Goal: Browse casually: Explore the website without a specific task or goal

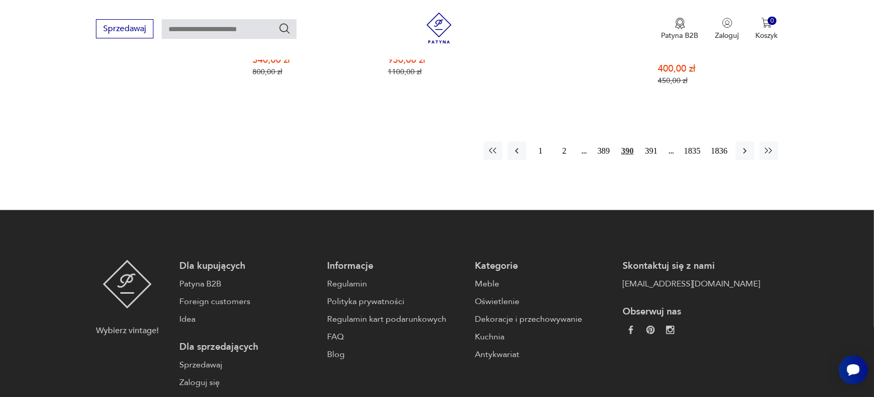
scroll to position [1100, 0]
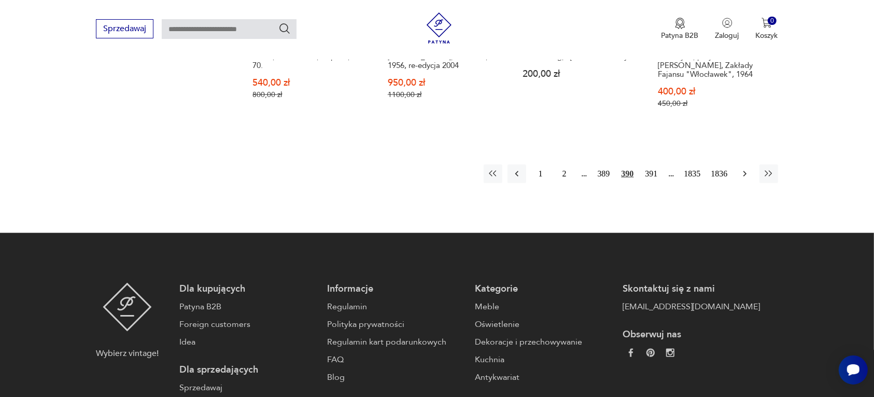
click at [742, 169] on icon "button" at bounding box center [745, 174] width 10 height 10
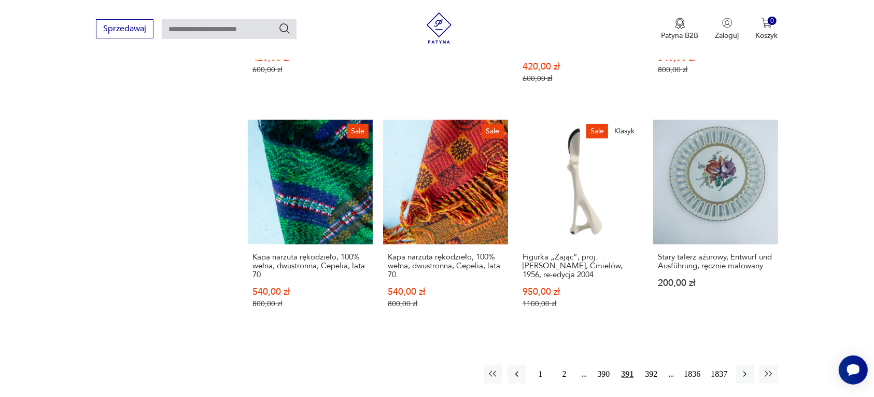
scroll to position [911, 0]
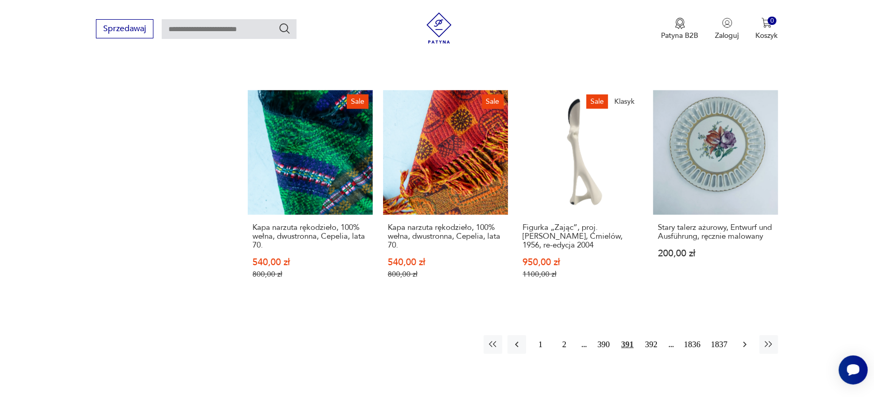
click at [743, 339] on icon "button" at bounding box center [745, 344] width 10 height 10
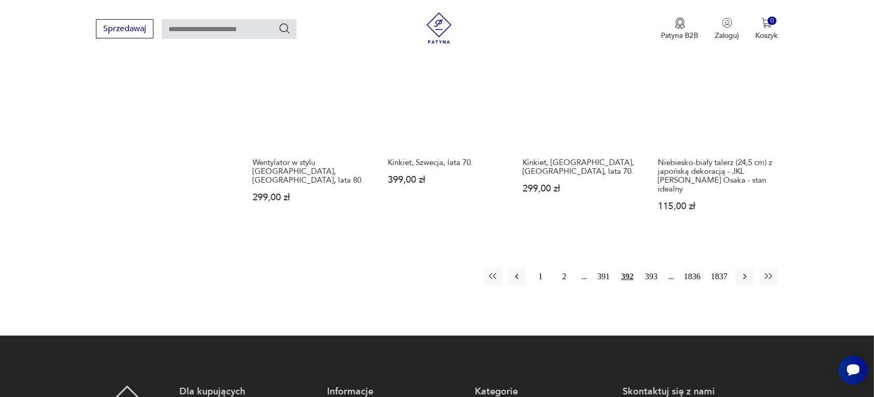
scroll to position [976, 0]
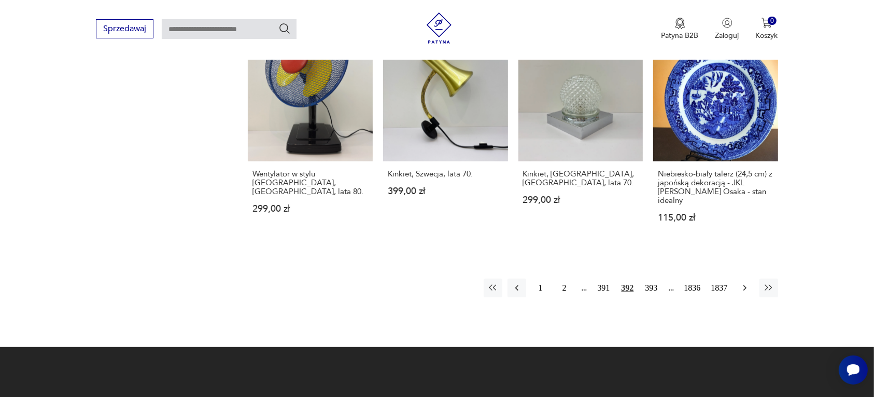
click at [741, 283] on icon "button" at bounding box center [745, 288] width 10 height 10
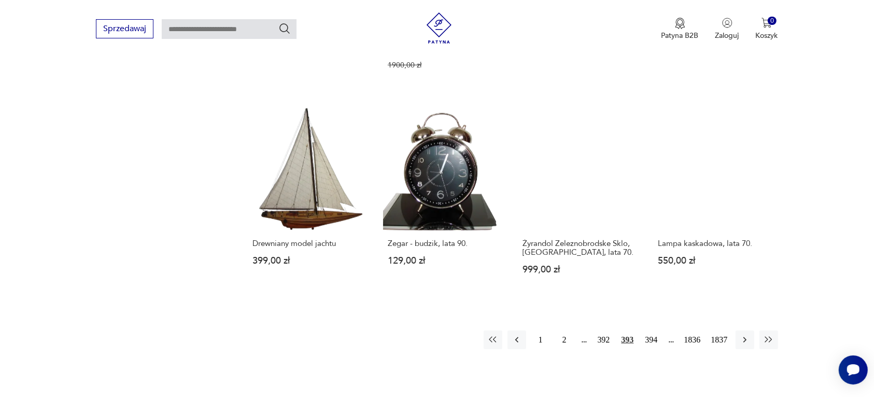
scroll to position [911, 0]
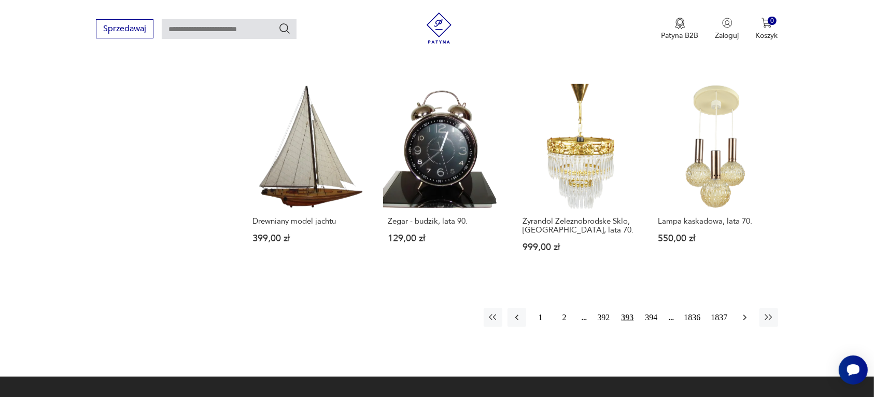
click at [743, 312] on icon "button" at bounding box center [745, 317] width 10 height 10
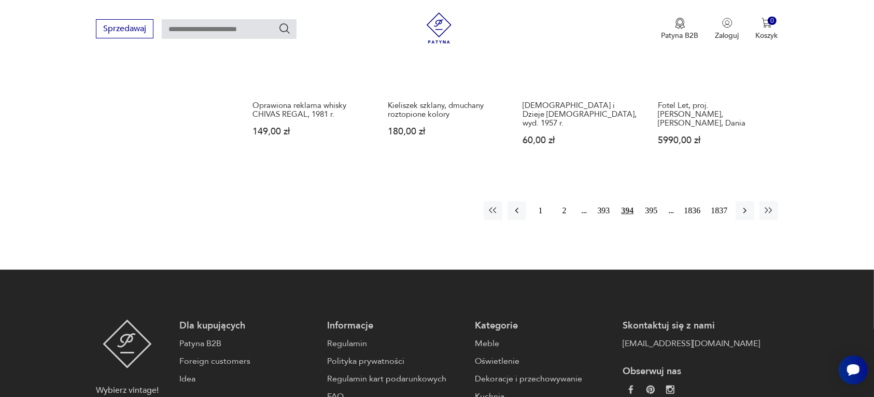
scroll to position [1041, 0]
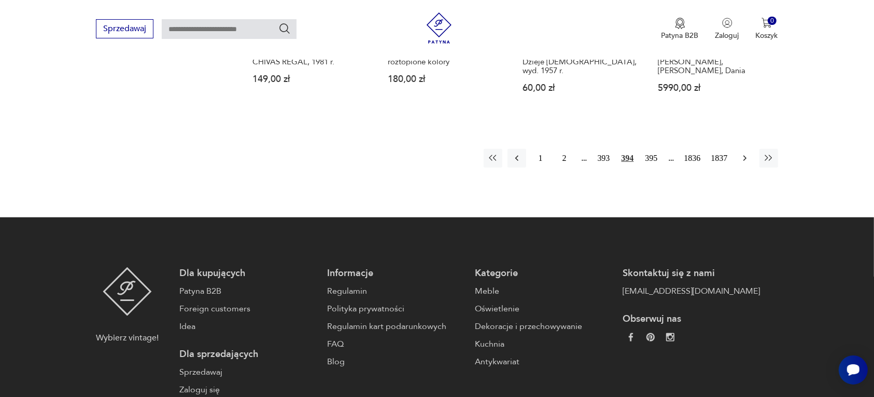
click at [742, 153] on icon "button" at bounding box center [745, 158] width 10 height 10
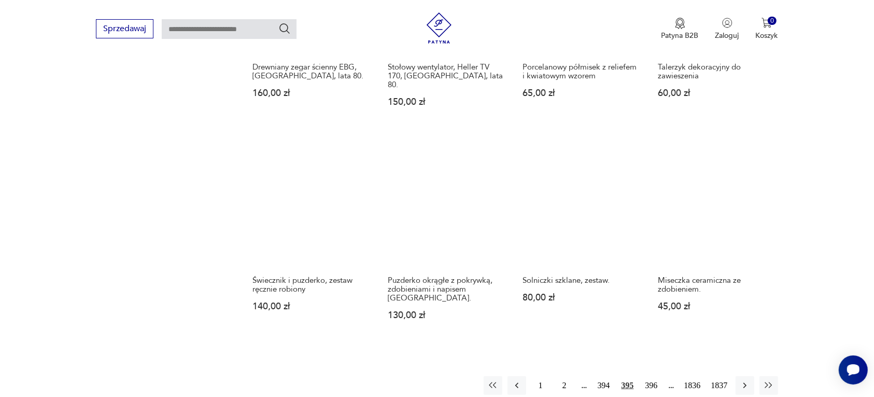
scroll to position [847, 0]
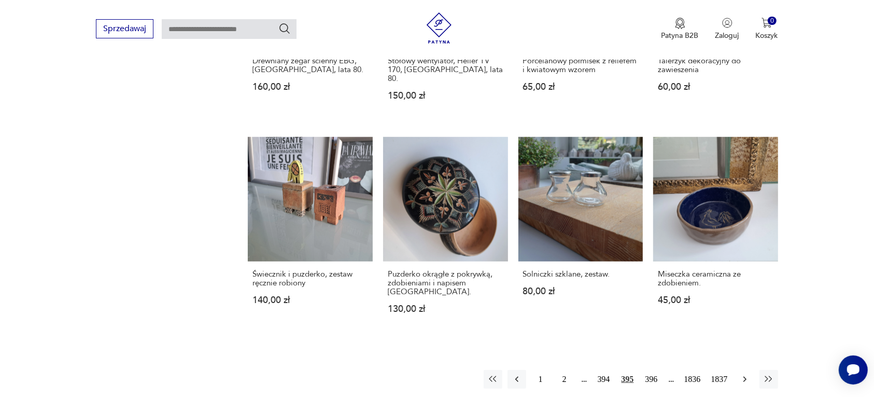
click at [742, 374] on icon "button" at bounding box center [745, 379] width 10 height 10
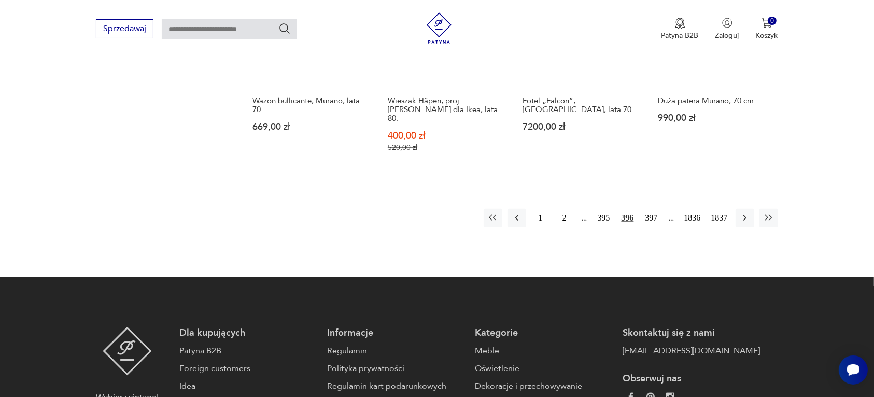
scroll to position [1041, 0]
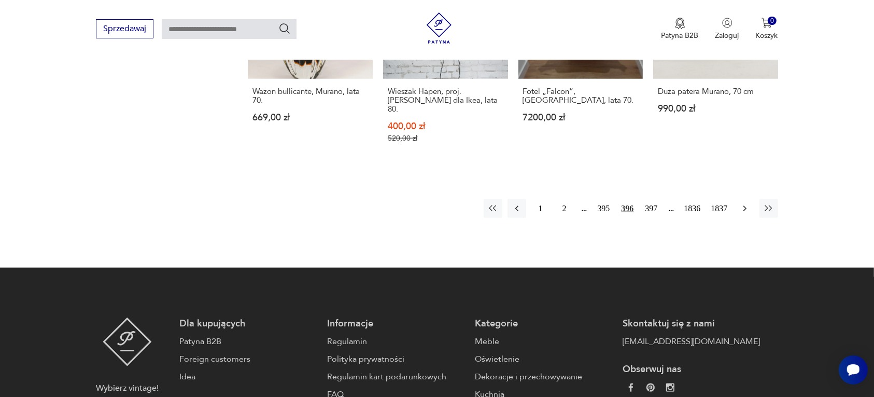
click at [743, 203] on icon "button" at bounding box center [745, 208] width 10 height 10
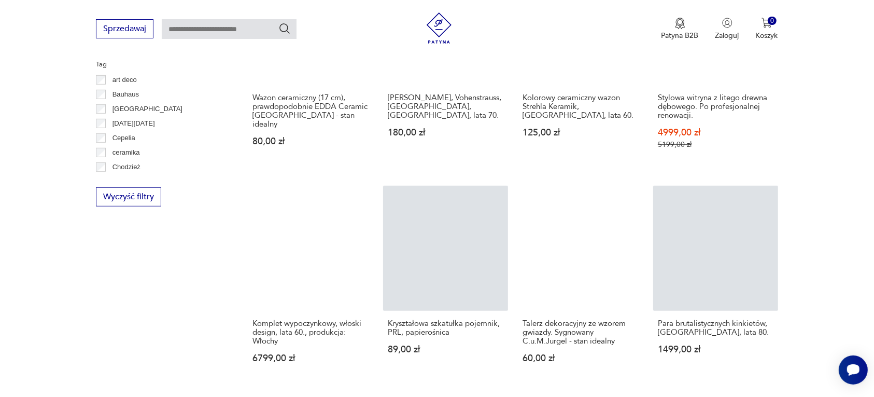
scroll to position [976, 0]
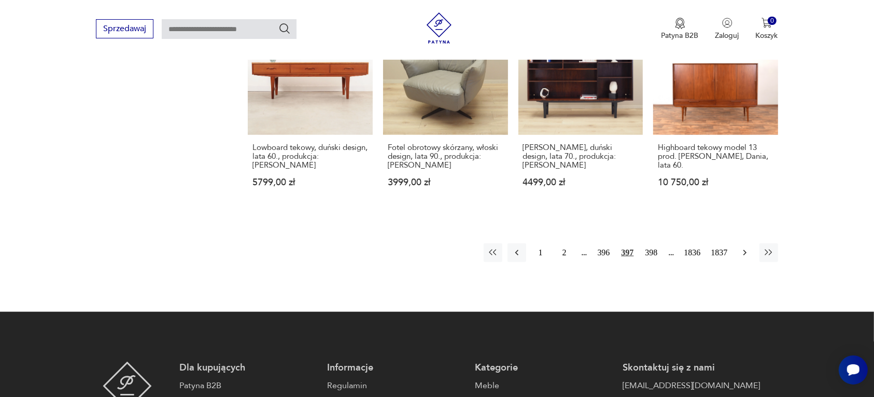
click at [742, 254] on icon "button" at bounding box center [745, 252] width 10 height 10
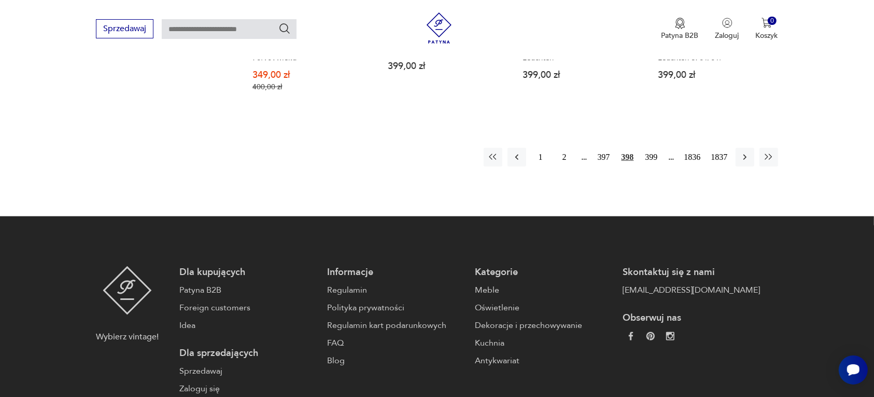
scroll to position [1106, 0]
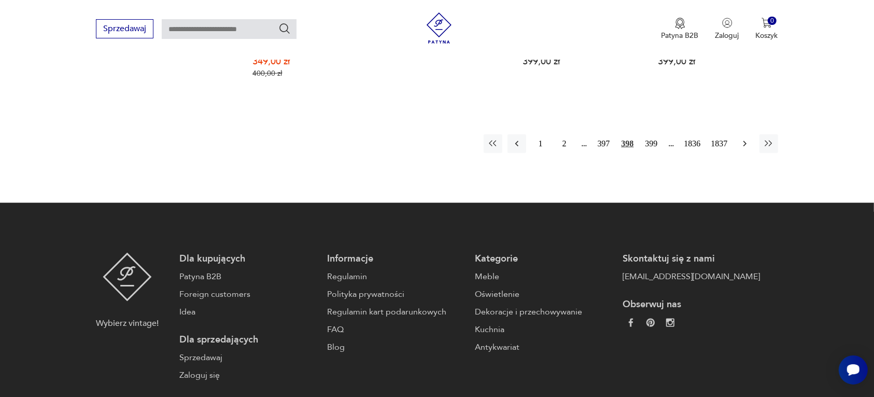
click at [740, 138] on icon "button" at bounding box center [745, 143] width 10 height 10
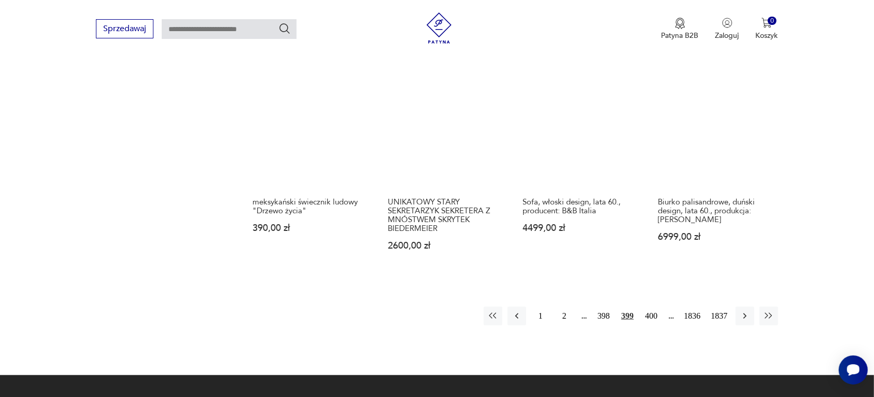
scroll to position [911, 0]
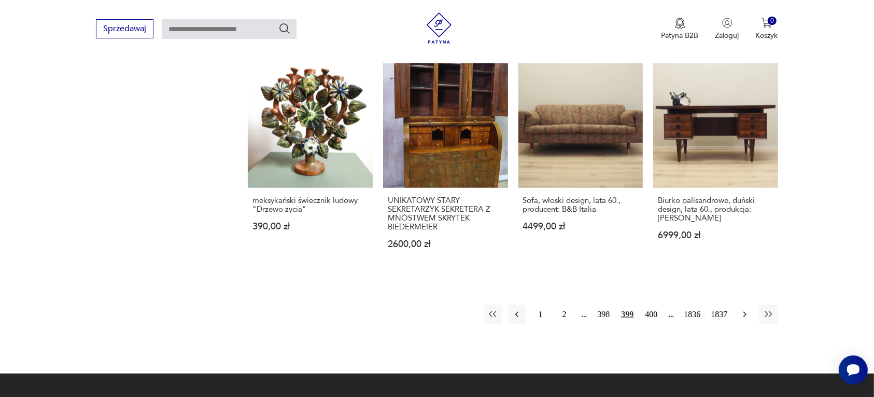
click at [742, 309] on icon "button" at bounding box center [745, 314] width 10 height 10
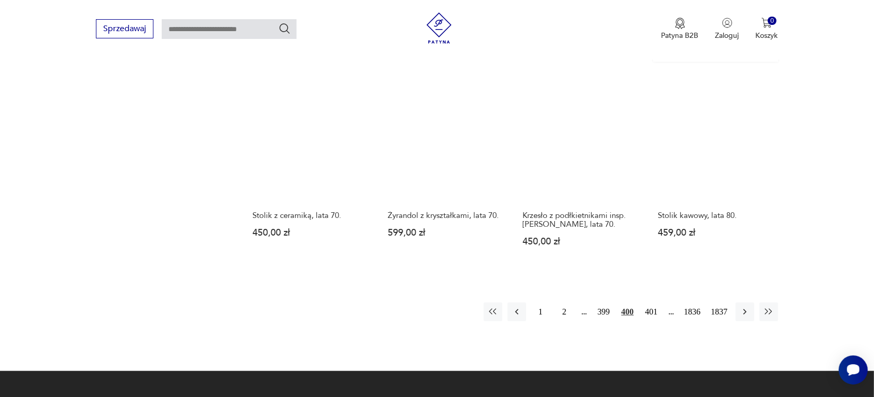
scroll to position [911, 0]
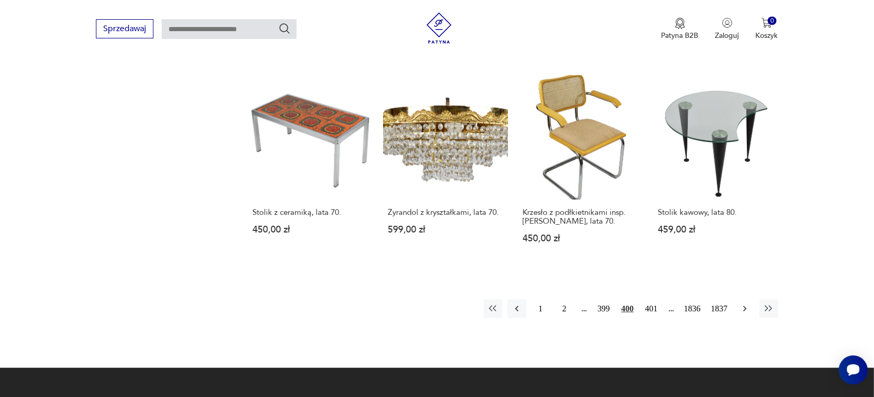
click at [743, 303] on icon "button" at bounding box center [745, 308] width 10 height 10
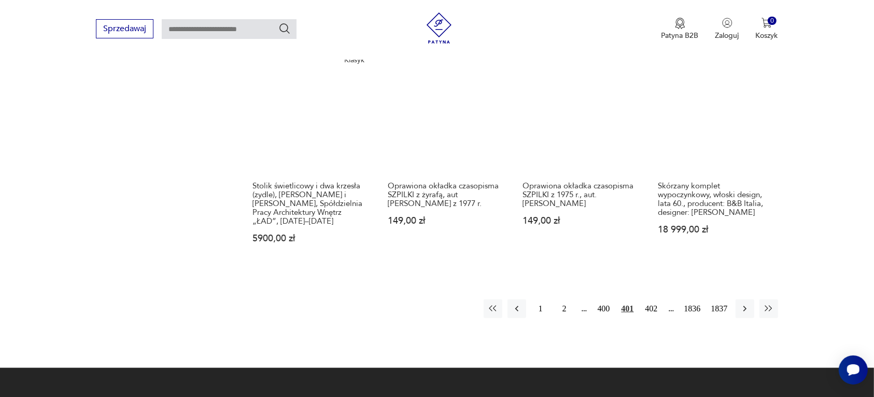
scroll to position [1041, 0]
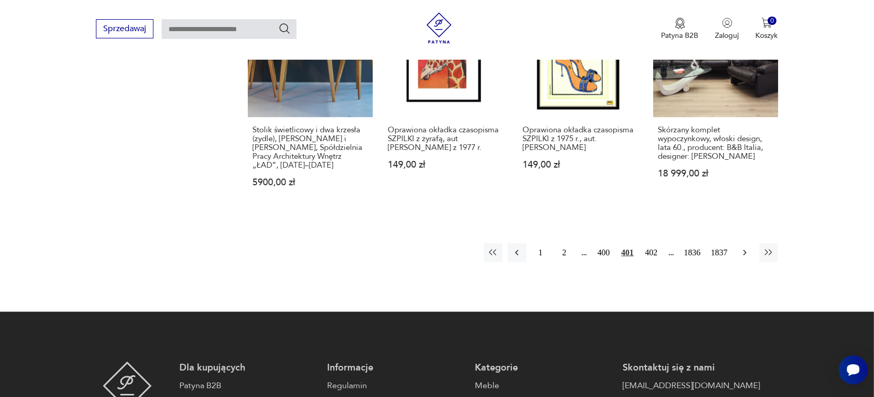
click at [742, 247] on icon "button" at bounding box center [745, 252] width 10 height 10
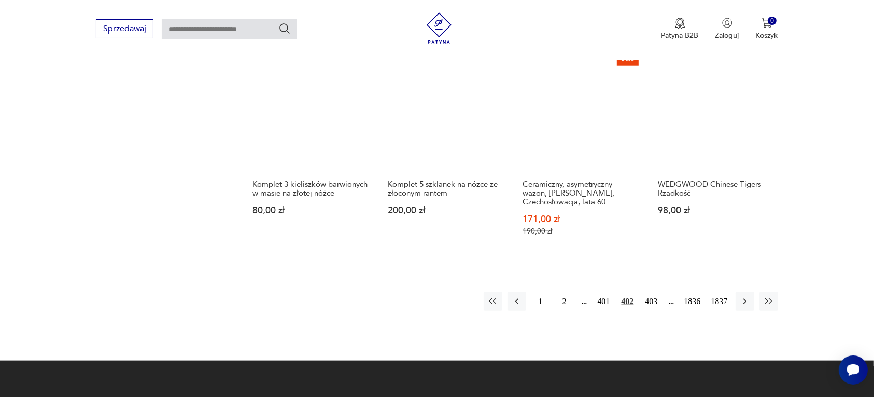
scroll to position [976, 0]
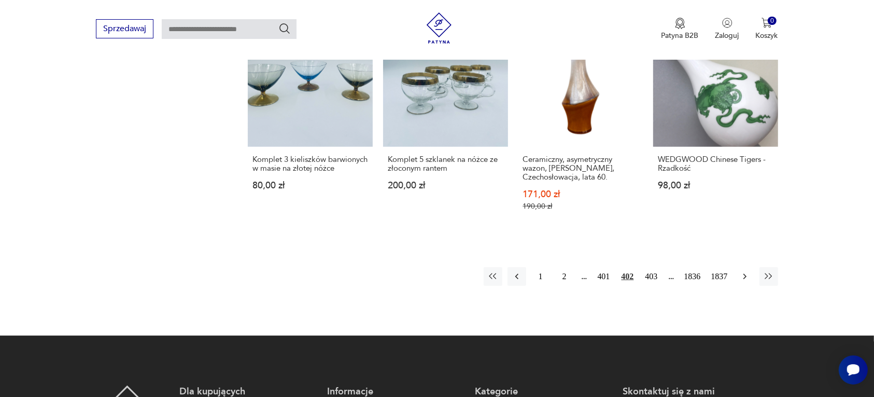
click at [740, 271] on icon "button" at bounding box center [745, 276] width 10 height 10
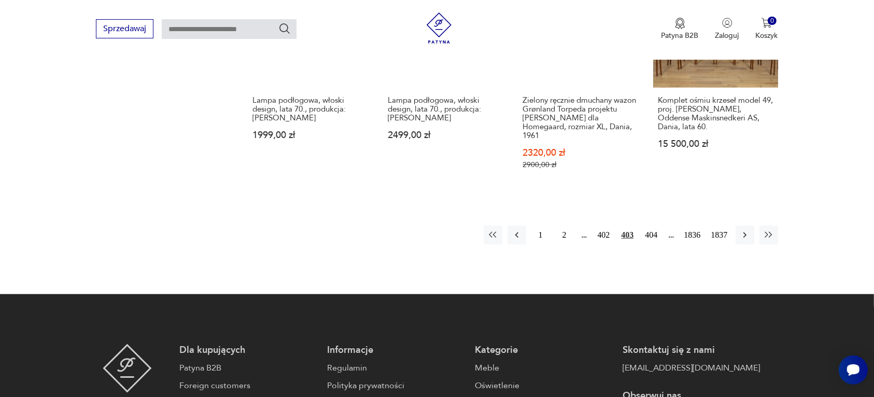
scroll to position [1041, 0]
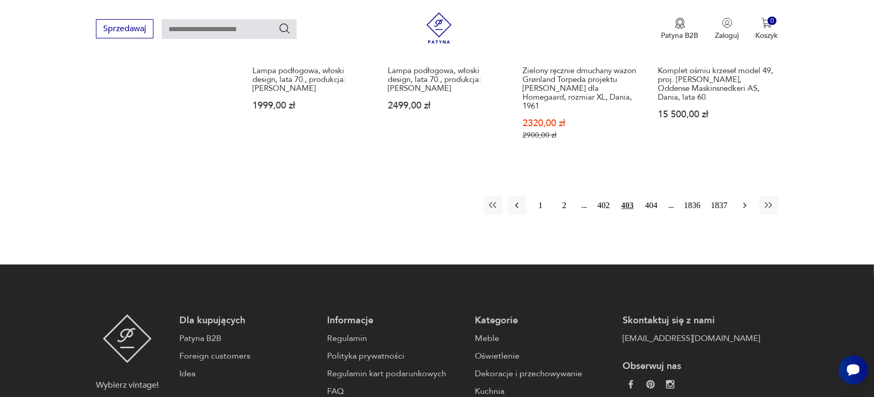
click at [745, 200] on icon "button" at bounding box center [745, 205] width 10 height 10
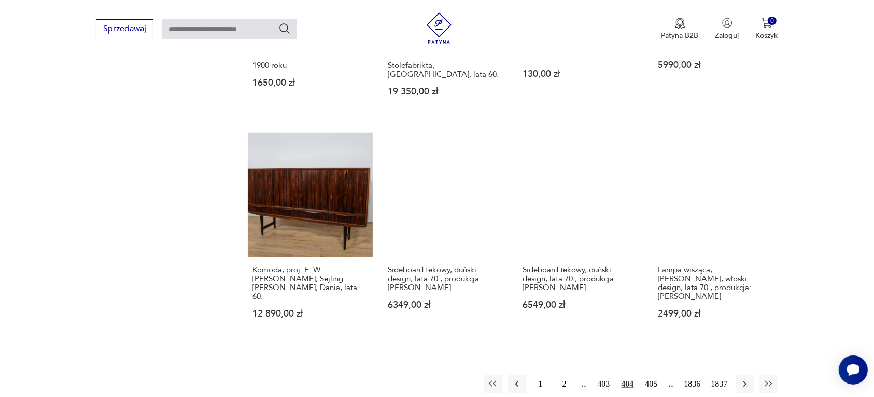
scroll to position [911, 0]
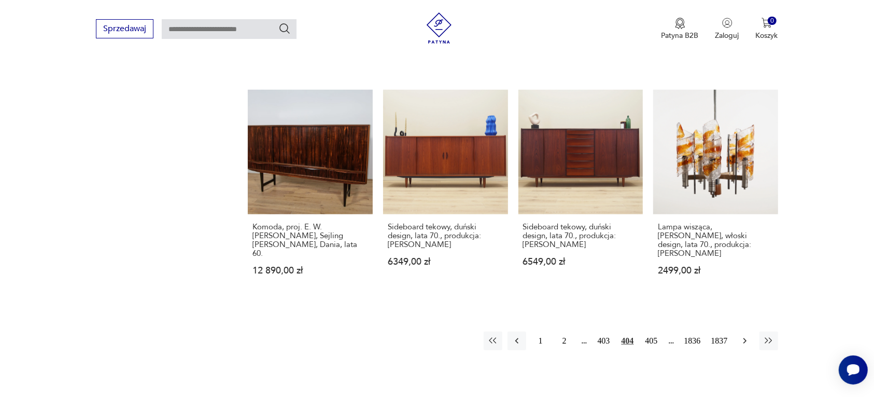
click at [740, 335] on icon "button" at bounding box center [745, 340] width 10 height 10
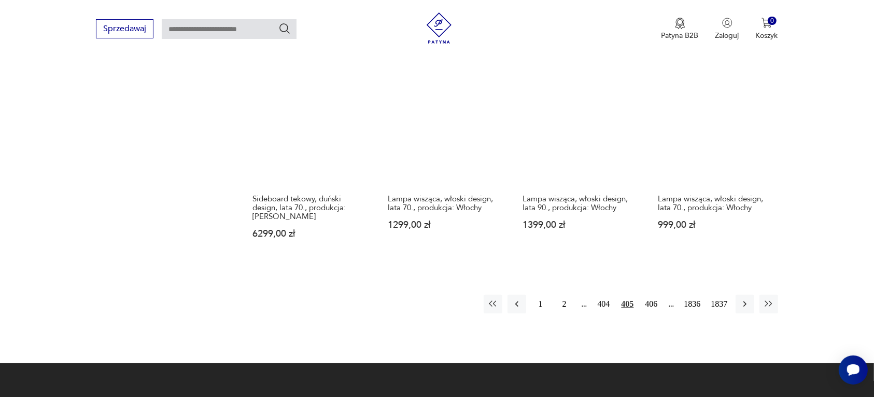
scroll to position [976, 0]
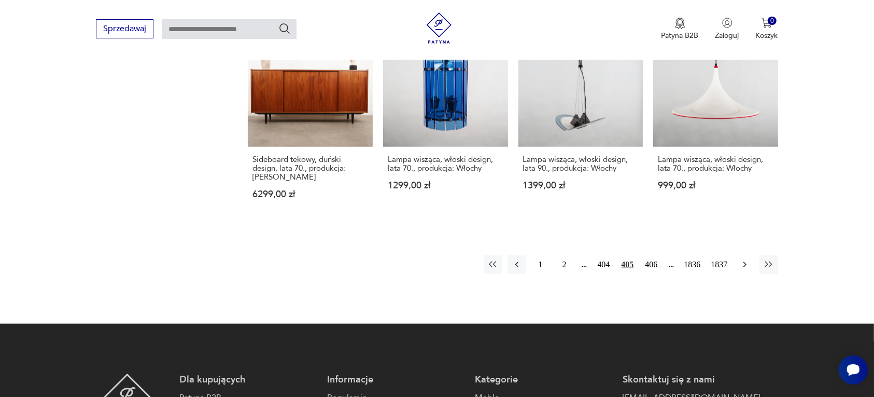
click at [746, 259] on icon "button" at bounding box center [745, 264] width 10 height 10
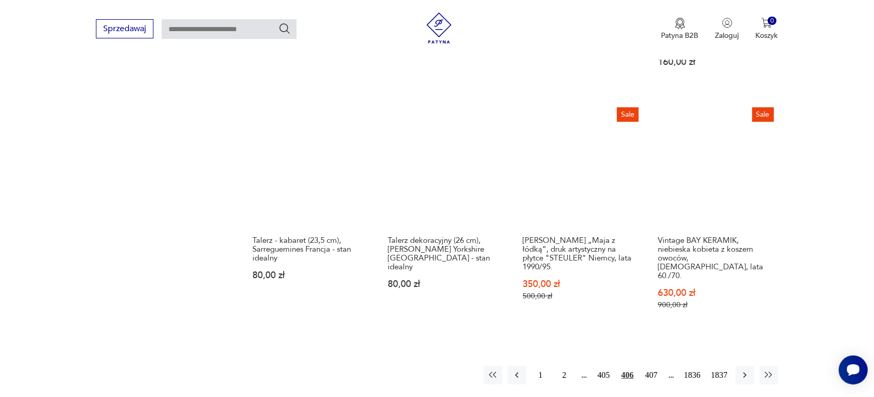
scroll to position [976, 0]
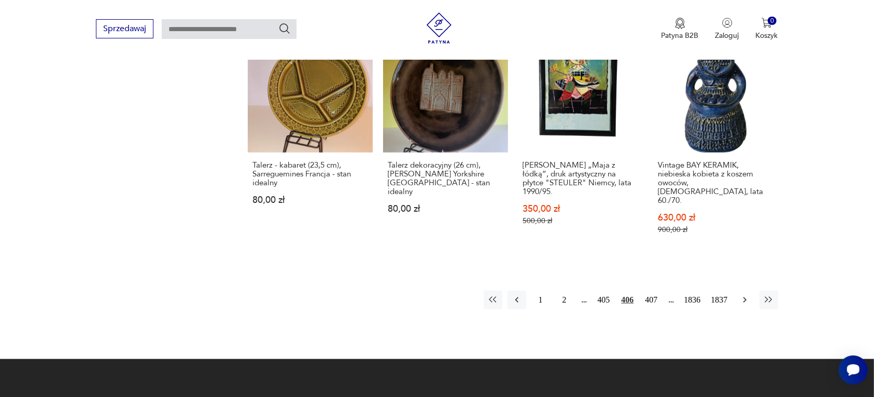
click at [744, 294] on icon "button" at bounding box center [745, 299] width 10 height 10
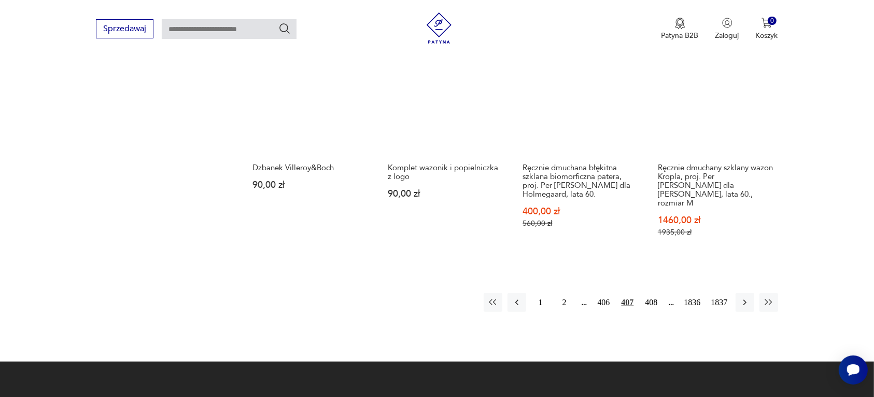
scroll to position [976, 0]
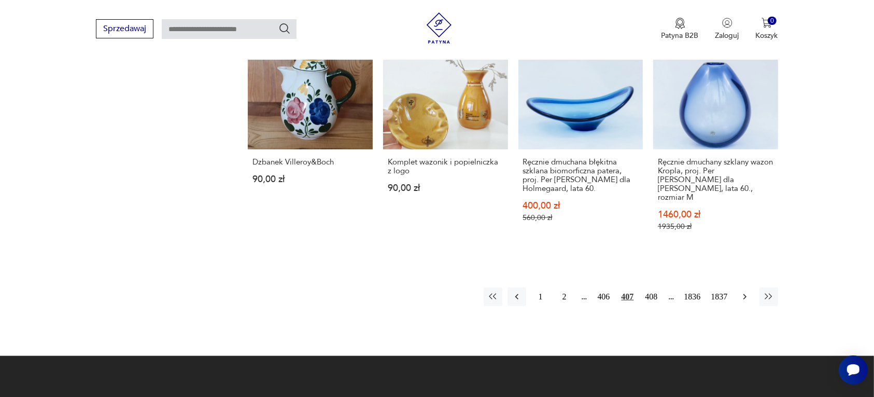
click at [740, 291] on icon "button" at bounding box center [745, 296] width 10 height 10
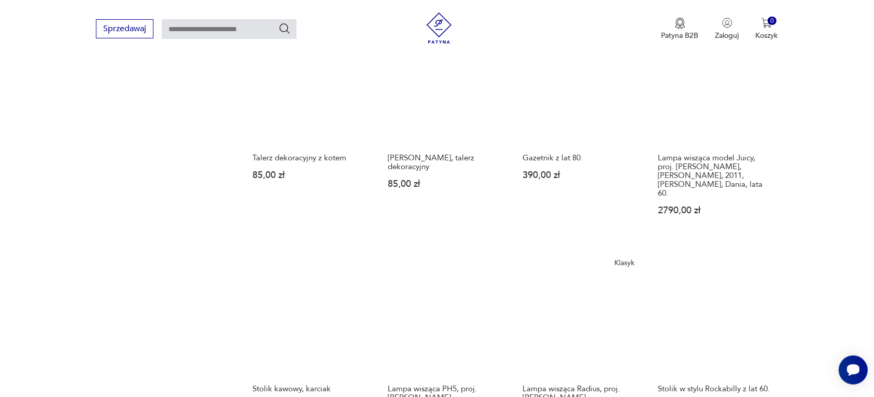
scroll to position [911, 0]
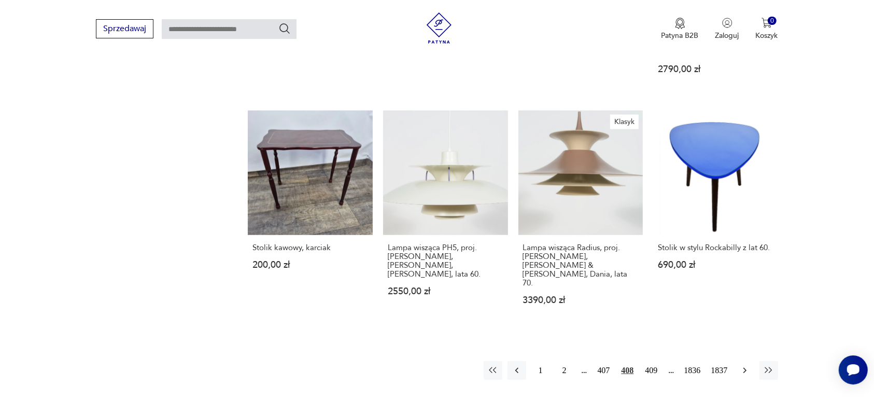
click at [745, 365] on icon "button" at bounding box center [745, 370] width 10 height 10
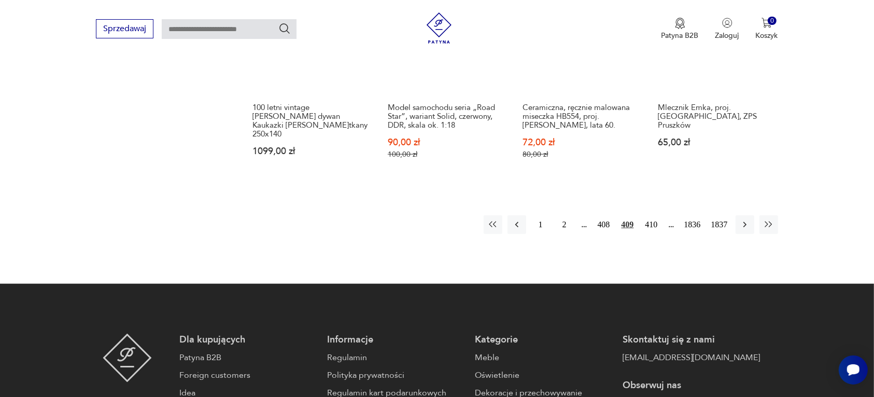
scroll to position [1041, 0]
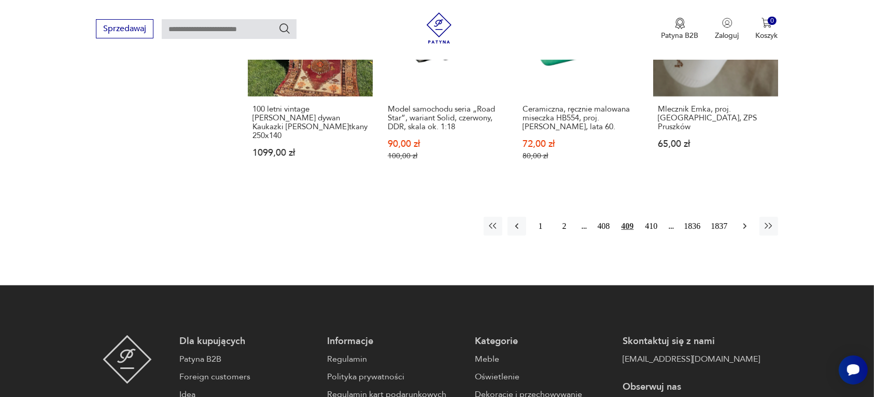
click at [746, 217] on button "button" at bounding box center [745, 226] width 19 height 19
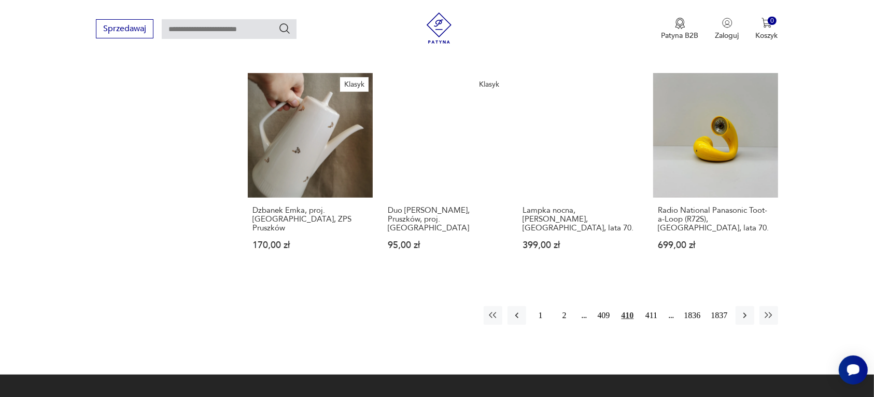
scroll to position [911, 0]
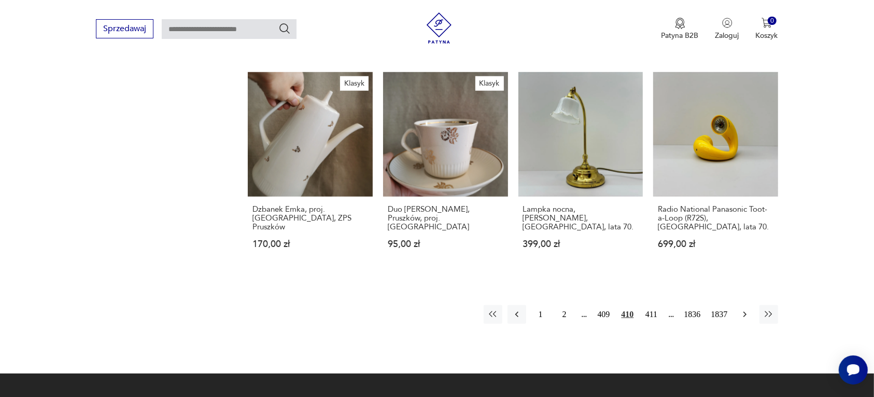
click at [744, 309] on icon "button" at bounding box center [745, 314] width 10 height 10
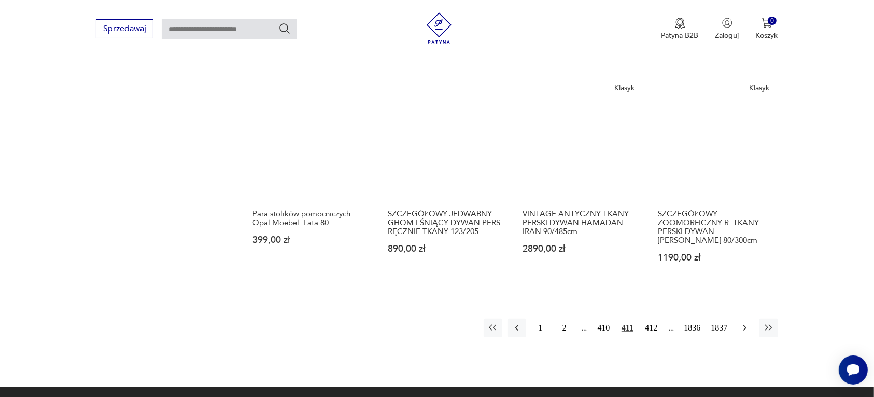
scroll to position [911, 0]
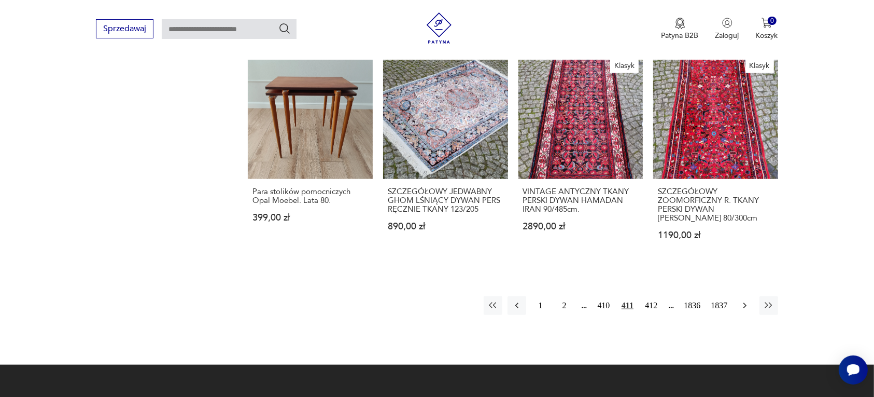
click at [744, 304] on icon "button" at bounding box center [745, 305] width 10 height 10
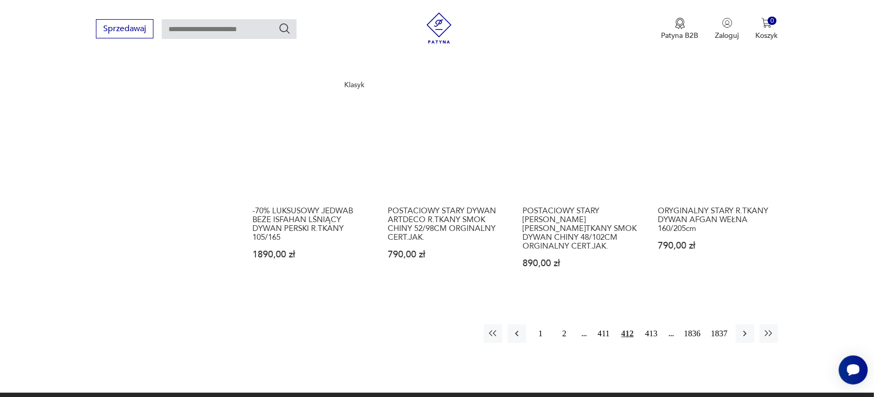
scroll to position [911, 0]
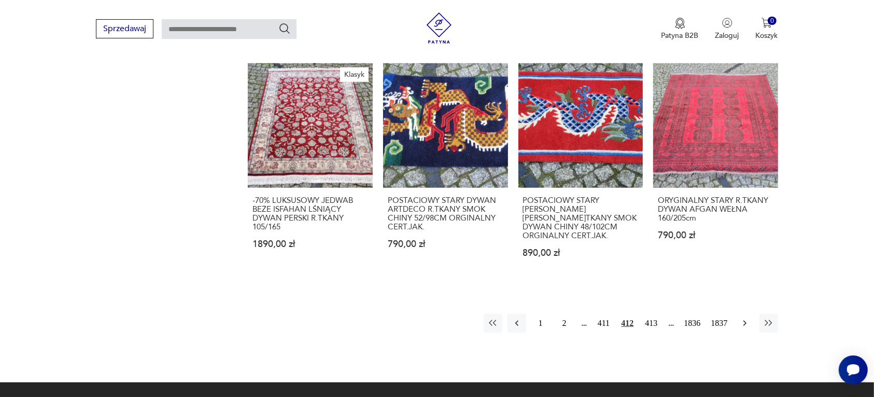
click at [745, 325] on icon "button" at bounding box center [745, 323] width 10 height 10
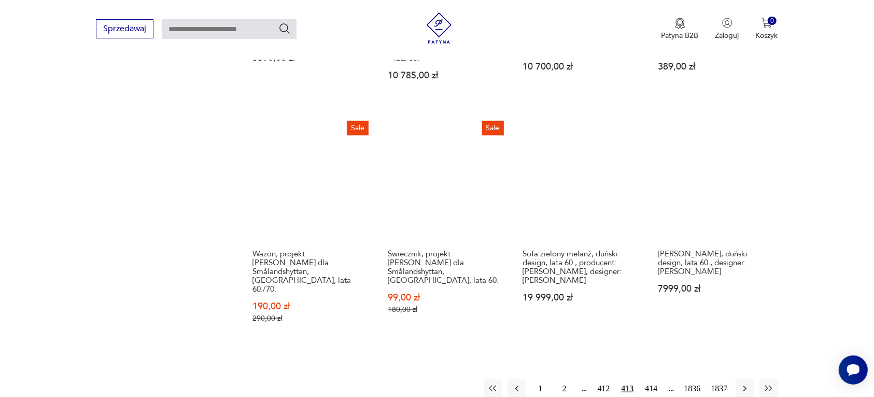
scroll to position [911, 0]
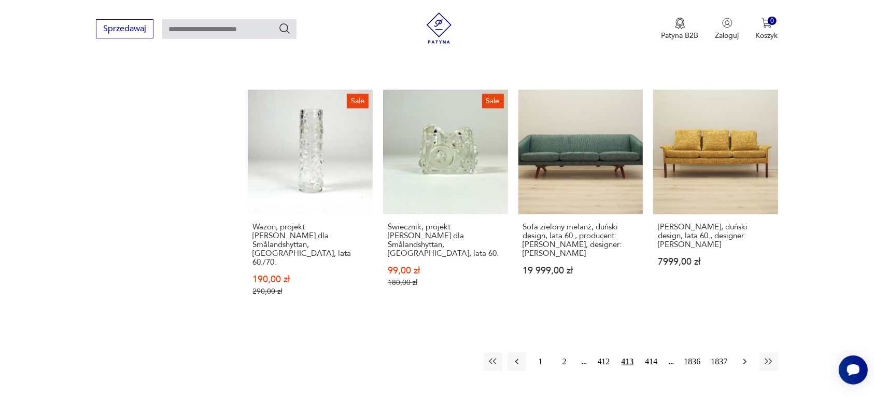
click at [742, 356] on icon "button" at bounding box center [745, 361] width 10 height 10
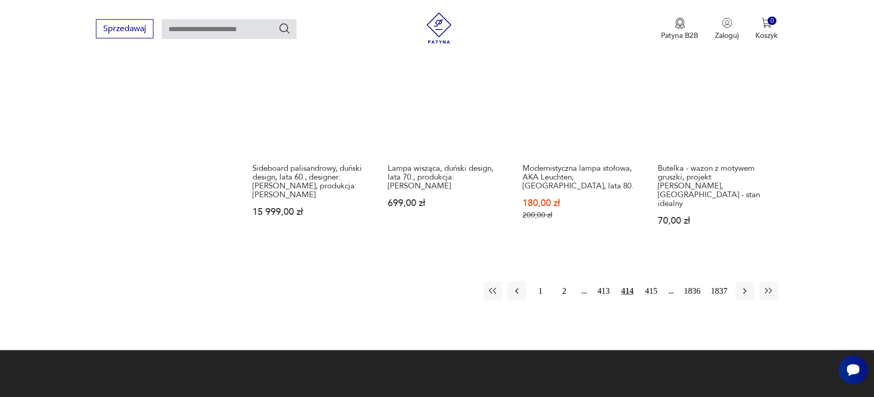
scroll to position [976, 0]
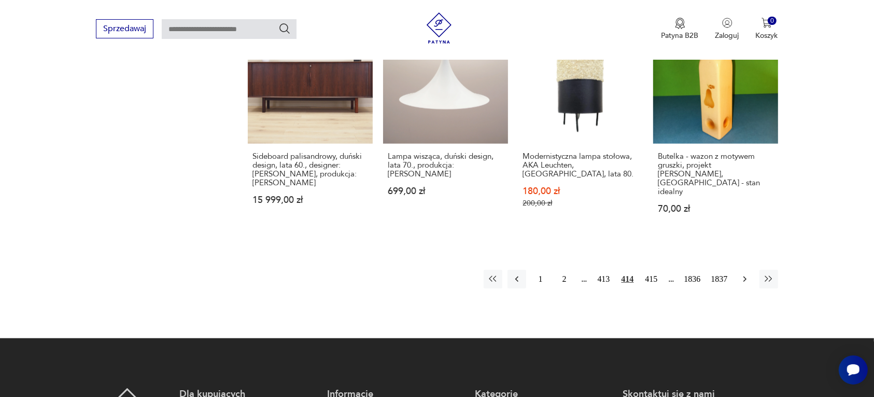
click at [739, 270] on button "button" at bounding box center [745, 279] width 19 height 19
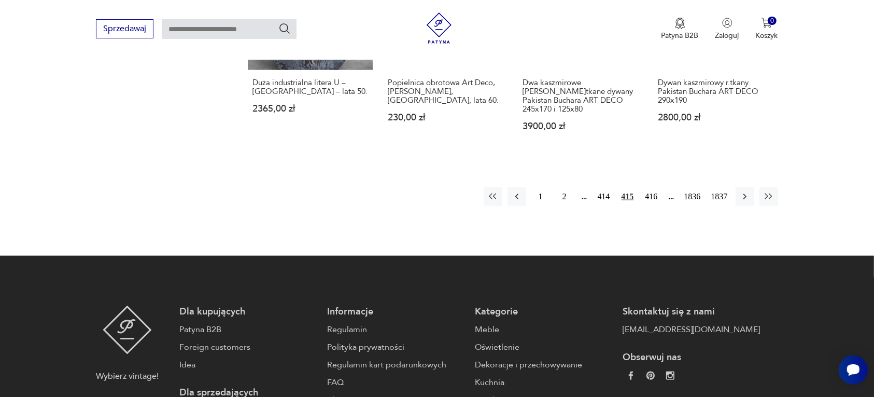
scroll to position [976, 0]
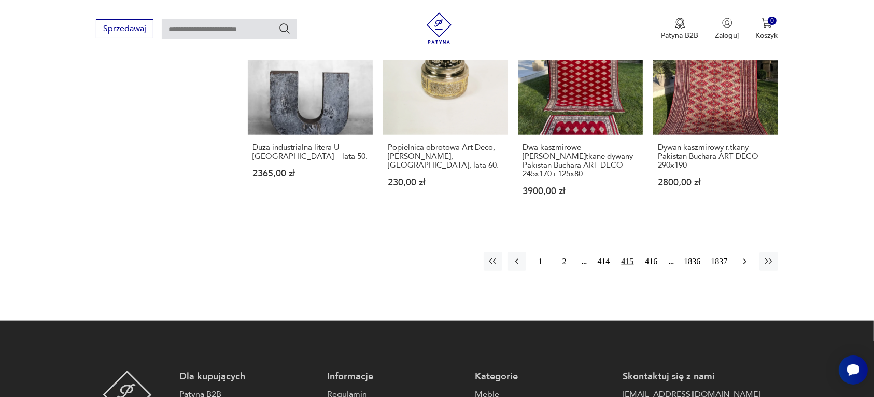
click at [740, 252] on button "button" at bounding box center [745, 261] width 19 height 19
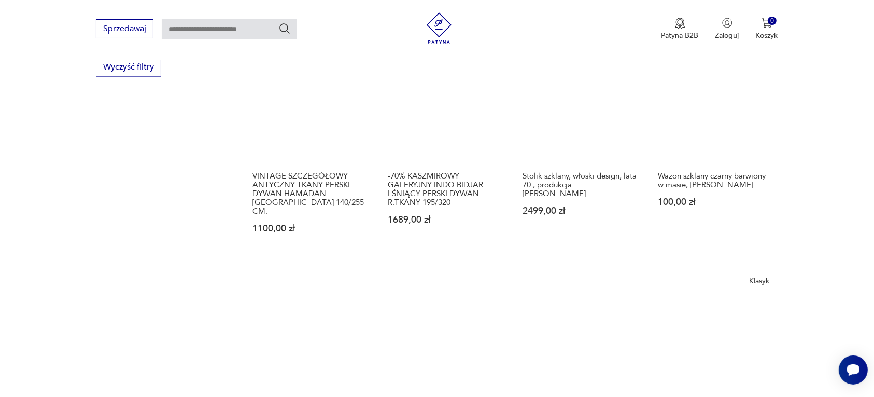
scroll to position [976, 0]
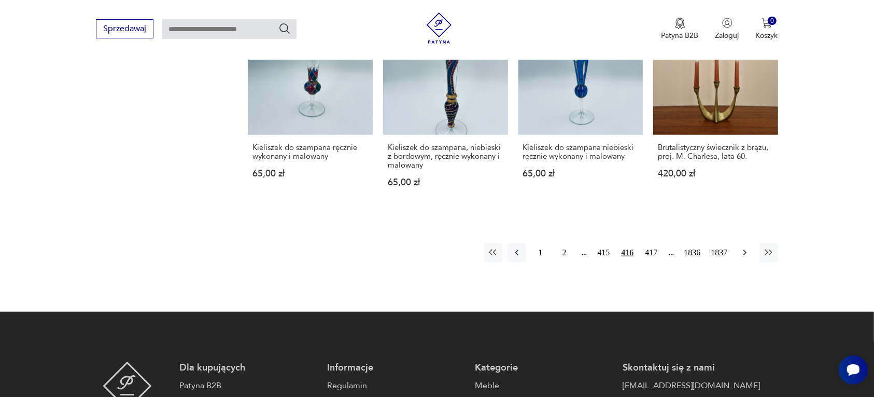
click at [742, 247] on icon "button" at bounding box center [745, 252] width 10 height 10
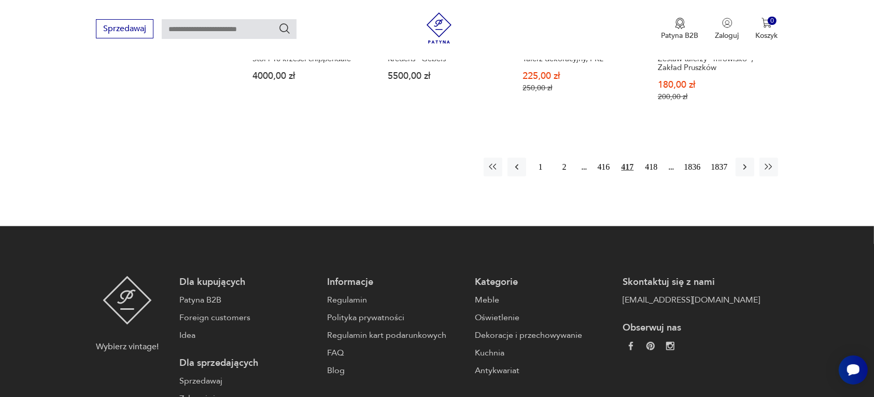
scroll to position [1106, 0]
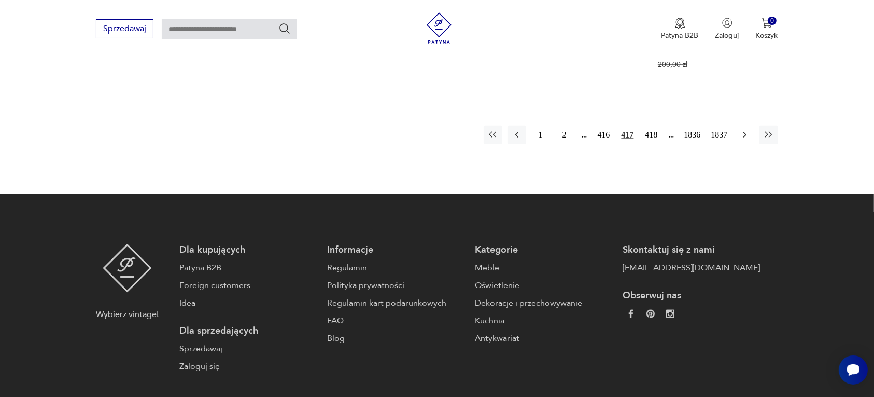
click at [746, 130] on icon "button" at bounding box center [745, 135] width 10 height 10
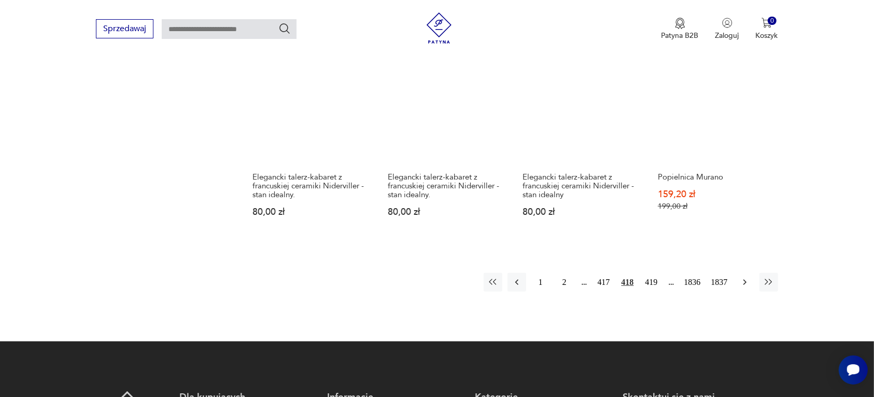
scroll to position [976, 0]
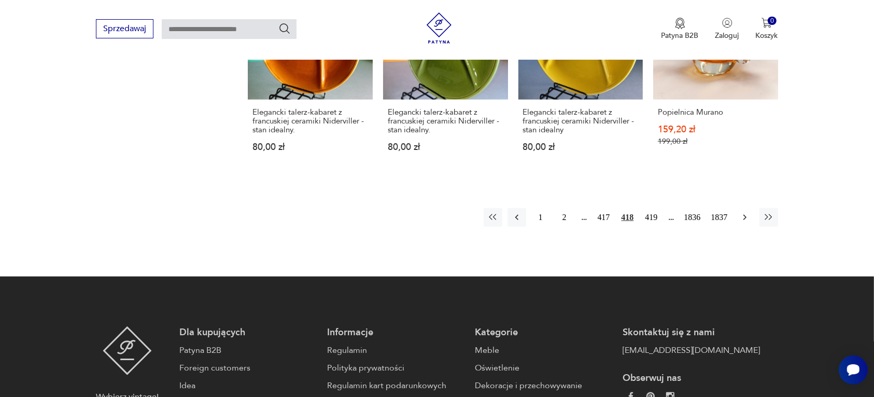
click at [744, 215] on icon "button" at bounding box center [744, 218] width 3 height 6
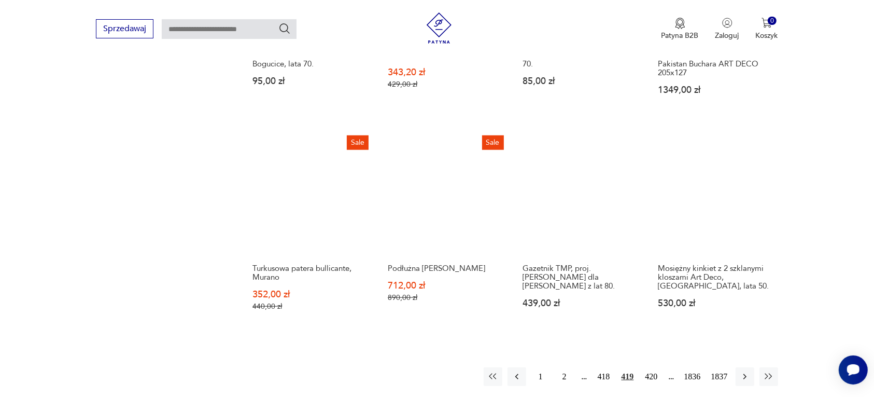
scroll to position [911, 0]
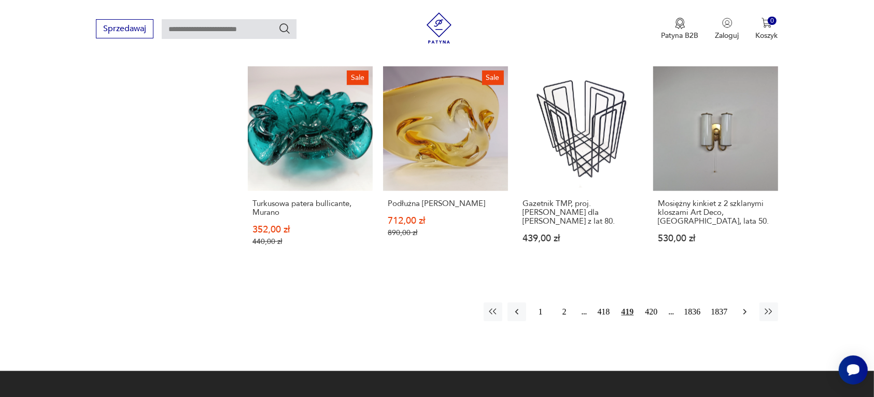
click at [744, 306] on icon "button" at bounding box center [745, 311] width 10 height 10
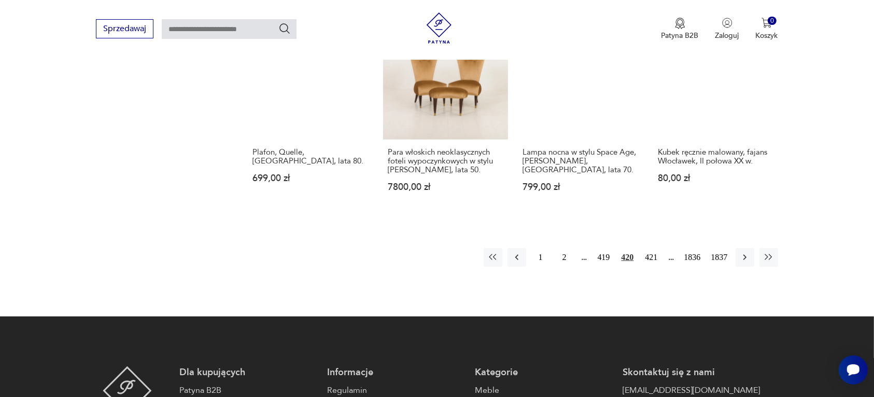
scroll to position [976, 0]
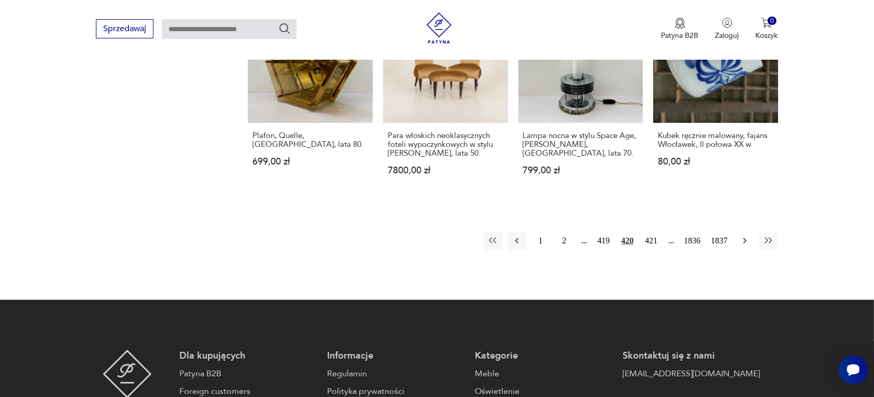
click at [744, 238] on icon "button" at bounding box center [744, 241] width 3 height 6
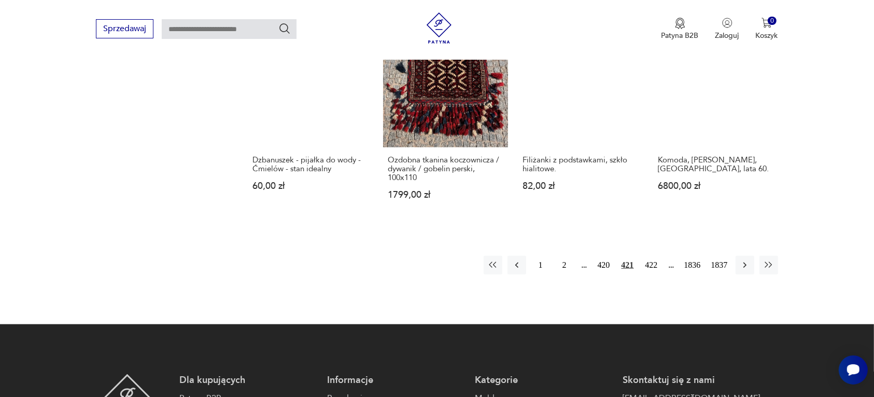
scroll to position [976, 0]
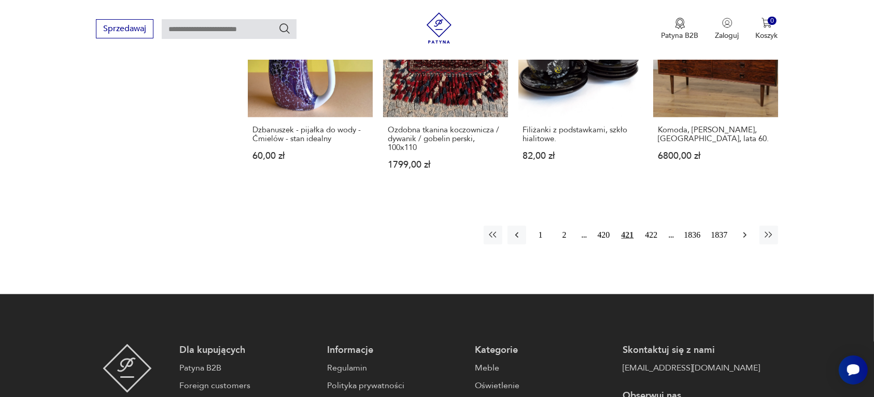
click at [747, 230] on icon "button" at bounding box center [745, 235] width 10 height 10
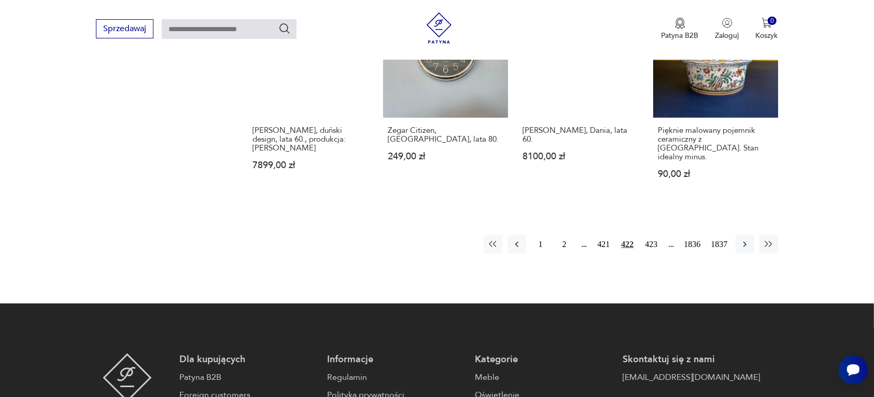
scroll to position [1041, 0]
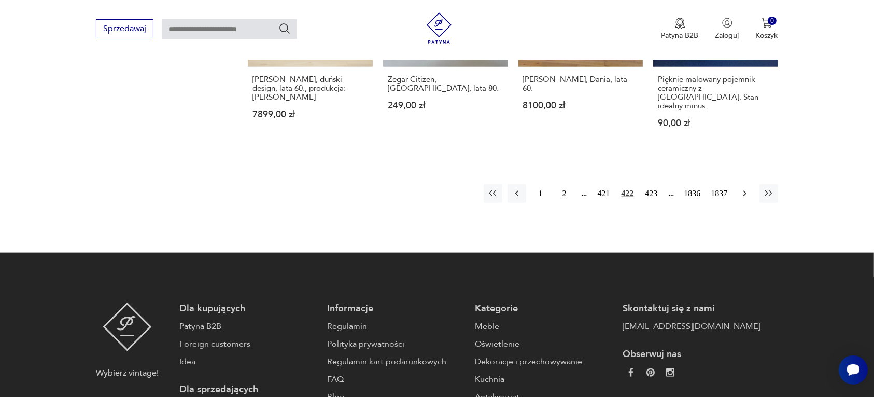
click at [741, 188] on icon "button" at bounding box center [745, 193] width 10 height 10
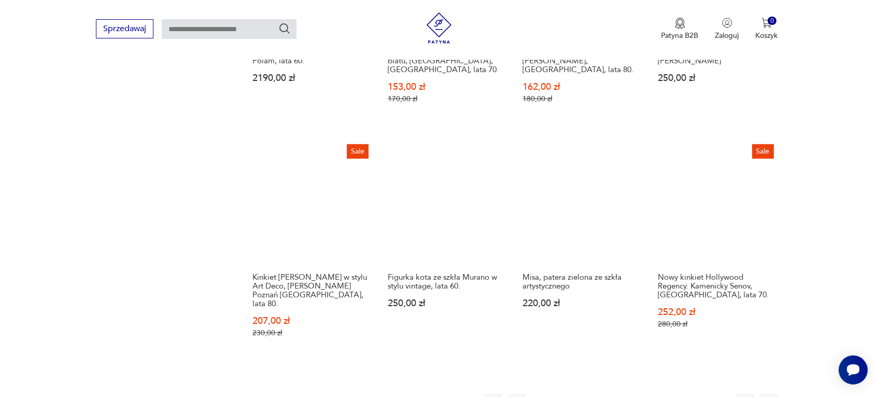
scroll to position [911, 0]
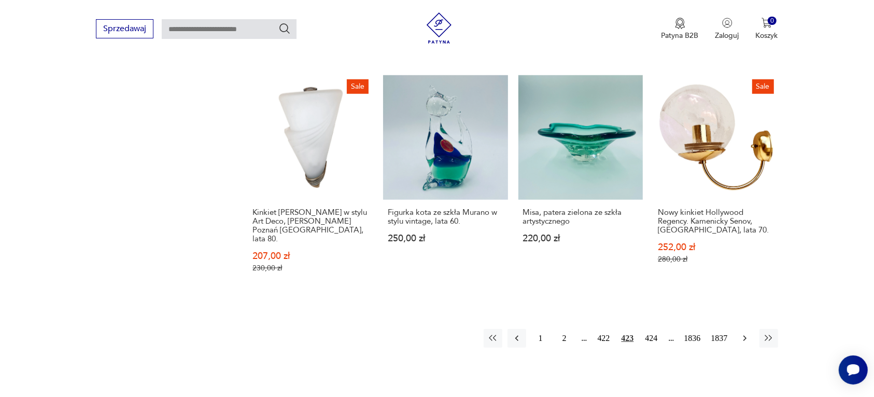
click at [744, 335] on icon "button" at bounding box center [744, 338] width 3 height 6
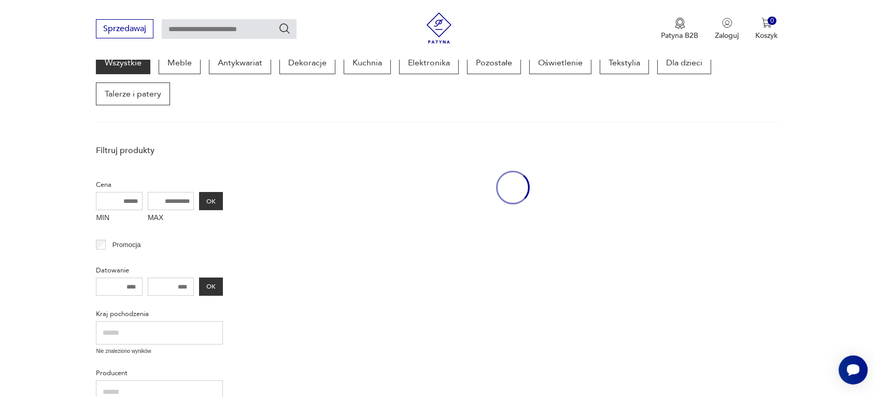
scroll to position [134, 0]
